Goal: Transaction & Acquisition: Purchase product/service

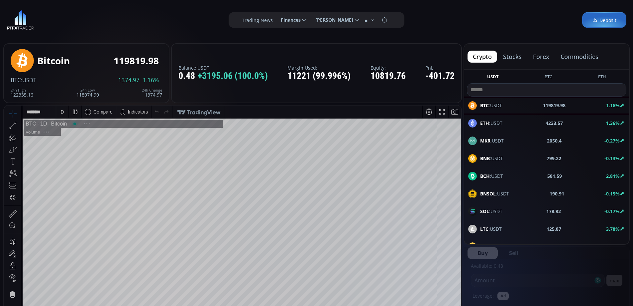
scroll to position [92, 0]
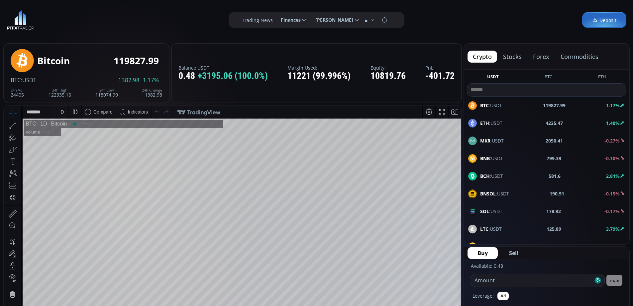
click at [517, 56] on button "stocks" at bounding box center [512, 57] width 29 height 12
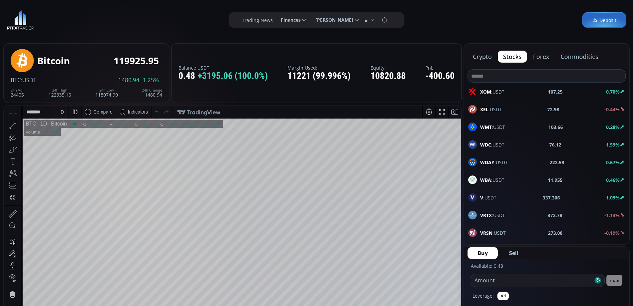
click at [582, 57] on button "commodities" at bounding box center [580, 57] width 49 height 12
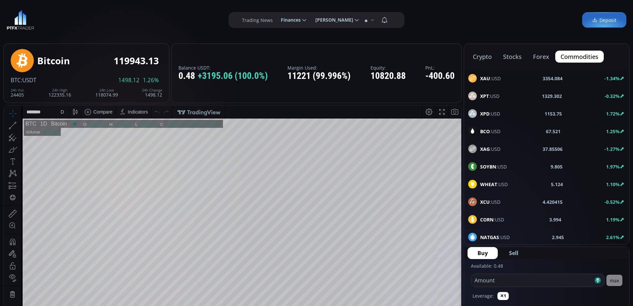
click at [492, 79] on span "XAU :USD" at bounding box center [490, 78] width 21 height 7
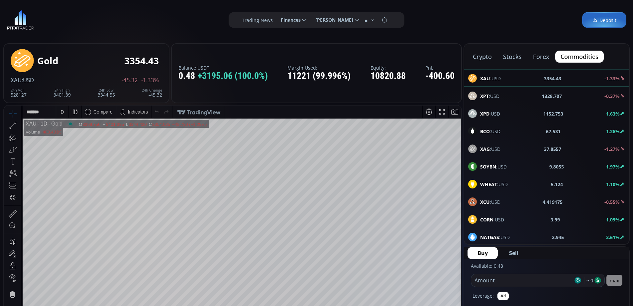
click at [501, 95] on div "XPT :USD 1328.707 -0.37%" at bounding box center [546, 95] width 157 height 9
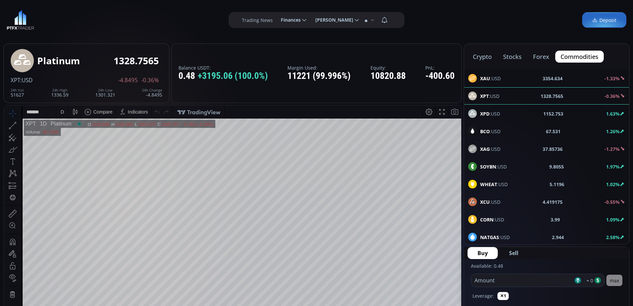
click at [517, 57] on button "stocks" at bounding box center [512, 57] width 29 height 12
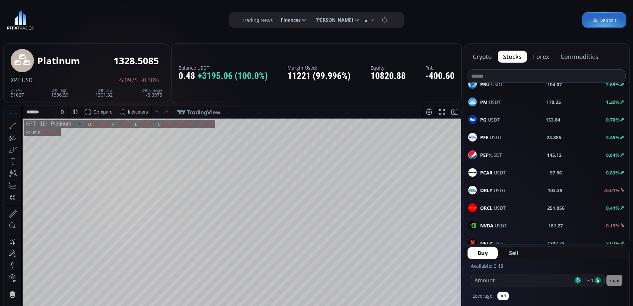
scroll to position [499, 0]
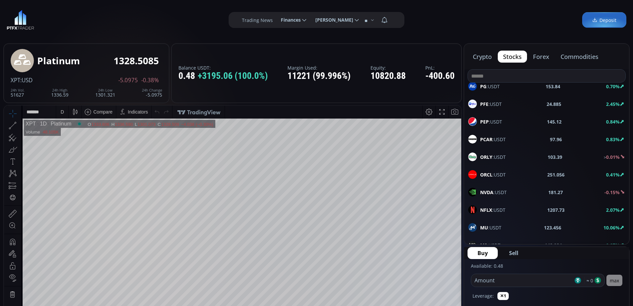
click at [519, 76] on input at bounding box center [547, 75] width 158 height 13
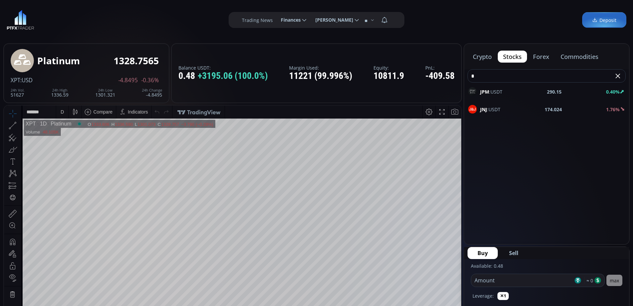
scroll to position [0, 0]
type input "**"
click at [524, 91] on div "JPM :USDT 290.15 0.40%" at bounding box center [546, 91] width 157 height 9
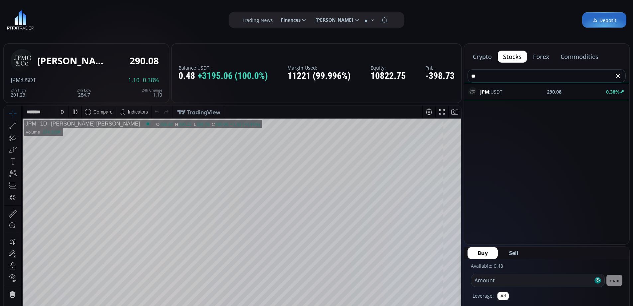
click at [63, 112] on div "D" at bounding box center [62, 111] width 3 height 5
click at [79, 192] on div "1 hour" at bounding box center [79, 190] width 41 height 5
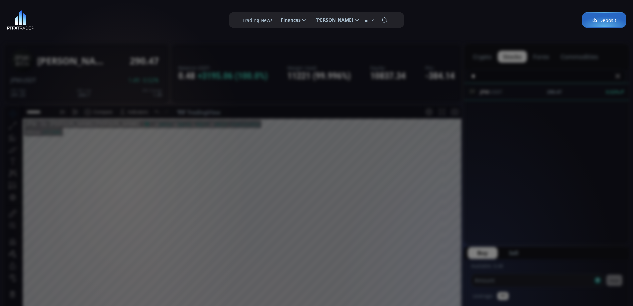
click at [202, 34] on div "**********" at bounding box center [316, 20] width 633 height 40
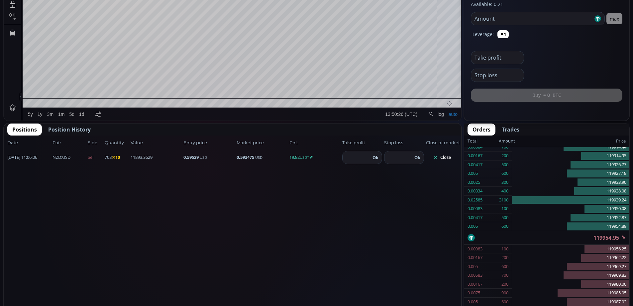
scroll to position [264, 0]
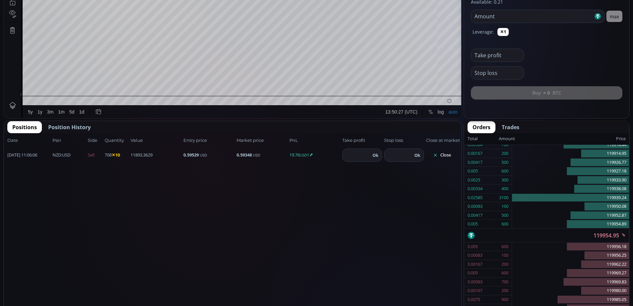
click at [443, 155] on button "Close" at bounding box center [442, 155] width 32 height 11
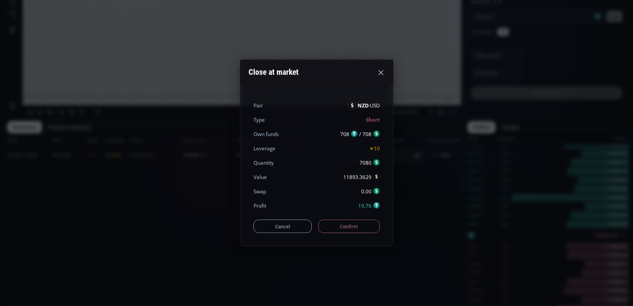
click at [361, 228] on button "Confirm" at bounding box center [350, 225] width 62 height 13
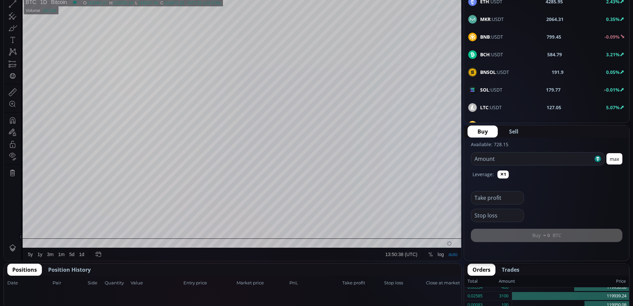
scroll to position [0, 0]
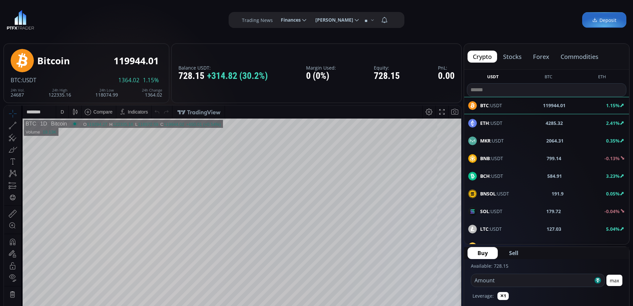
click at [539, 54] on button "forex" at bounding box center [541, 57] width 27 height 12
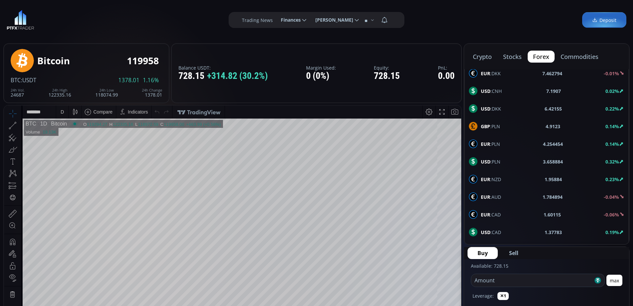
scroll to position [233, 0]
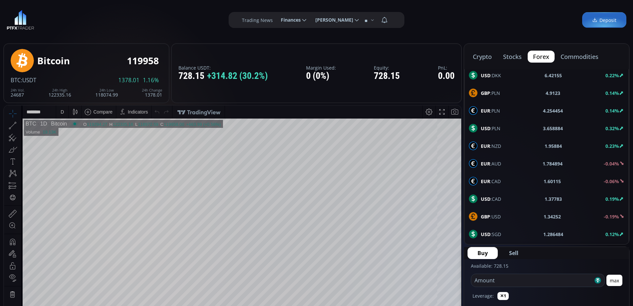
click at [500, 196] on span "USD :CAD" at bounding box center [491, 198] width 20 height 7
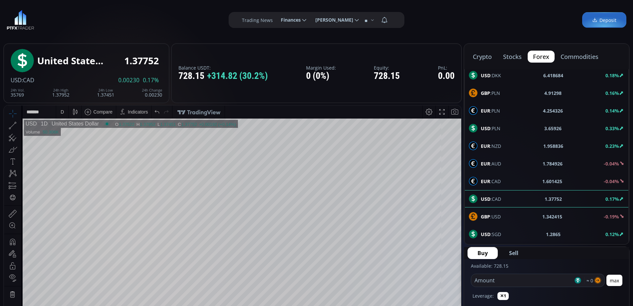
scroll to position [266, 0]
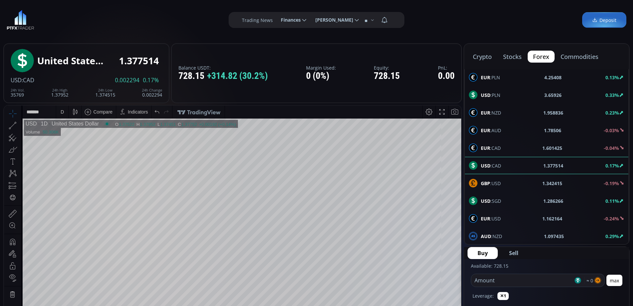
click at [499, 182] on span "GBP :USD" at bounding box center [491, 183] width 20 height 7
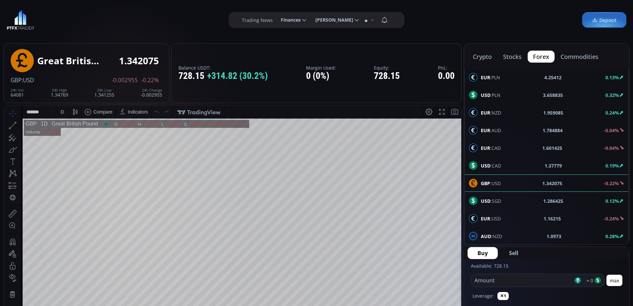
click at [506, 219] on div "EUR :USD 1.16215 -0.24%" at bounding box center [547, 218] width 156 height 9
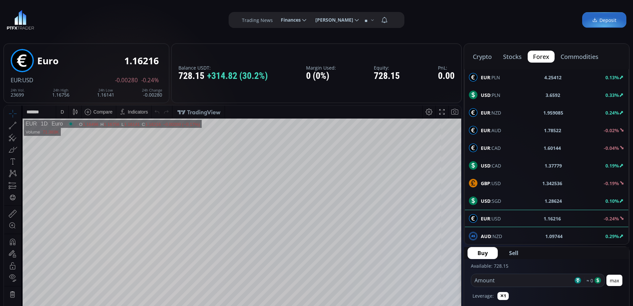
click at [61, 112] on div "D" at bounding box center [63, 111] width 6 height 13
click at [76, 191] on div "1 hour" at bounding box center [79, 190] width 41 height 5
click at [519, 279] on input "number" at bounding box center [522, 280] width 102 height 13
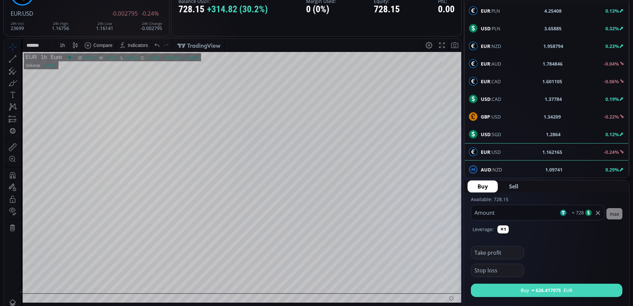
type input "***"
click at [592, 292] on button "Buy ≈ 626.417075 EUR" at bounding box center [547, 289] width 152 height 13
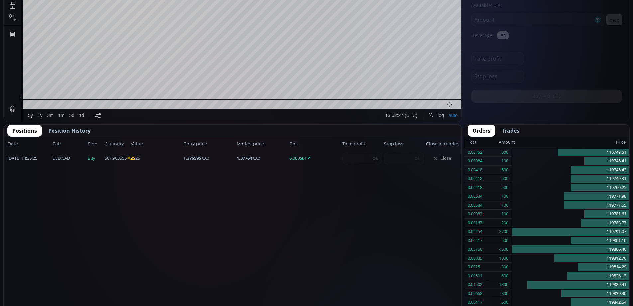
scroll to position [92, 0]
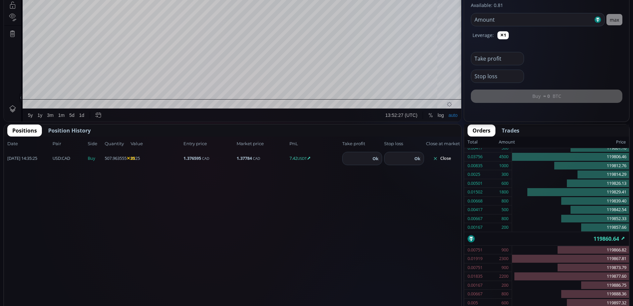
click at [441, 158] on button "Close" at bounding box center [442, 158] width 32 height 11
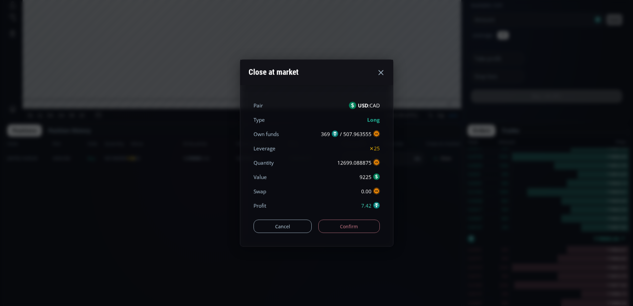
click at [363, 226] on button "Confirm" at bounding box center [350, 225] width 62 height 13
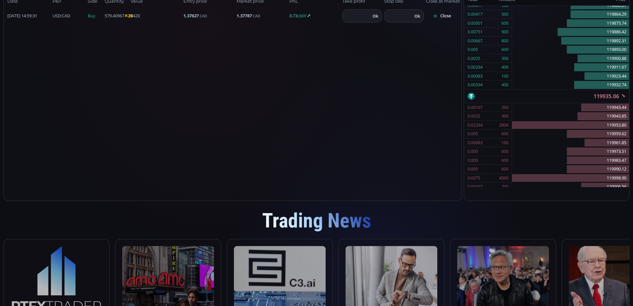
scroll to position [369, 0]
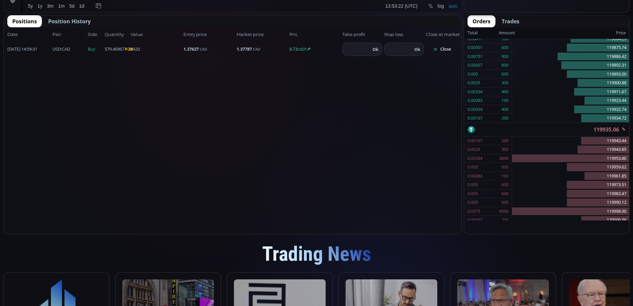
click at [443, 49] on button "Close" at bounding box center [442, 49] width 32 height 11
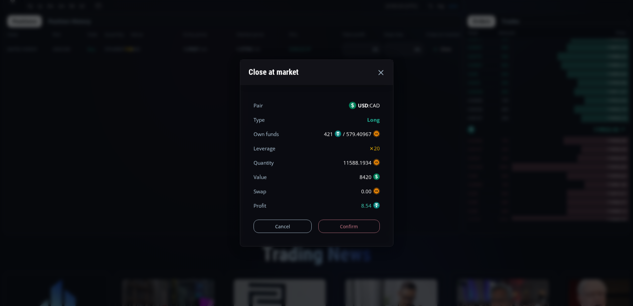
click at [366, 228] on button "Confirm" at bounding box center [350, 225] width 62 height 13
